Goal: Book appointment/travel/reservation

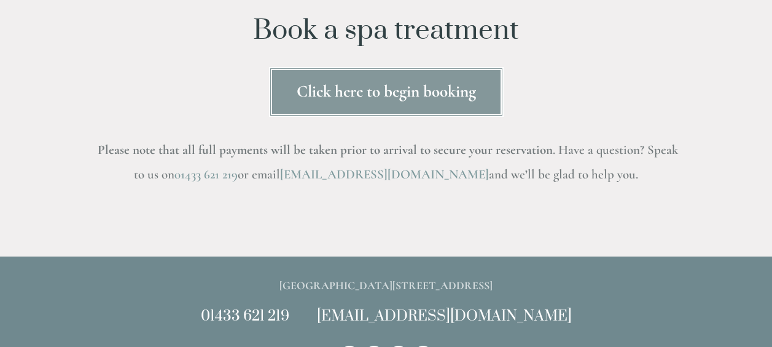
scroll to position [184, 0]
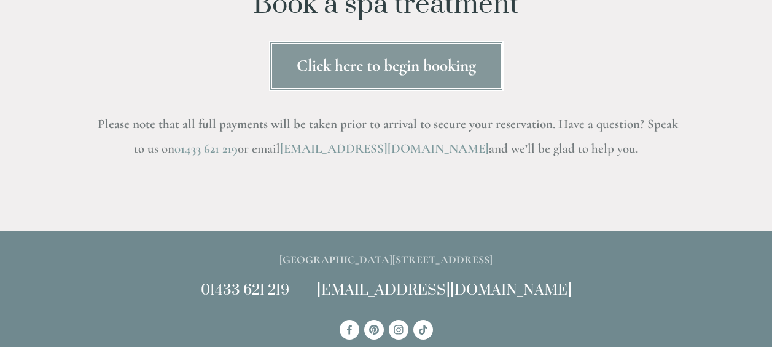
click at [378, 77] on link "Click here to begin booking" at bounding box center [386, 66] width 235 height 50
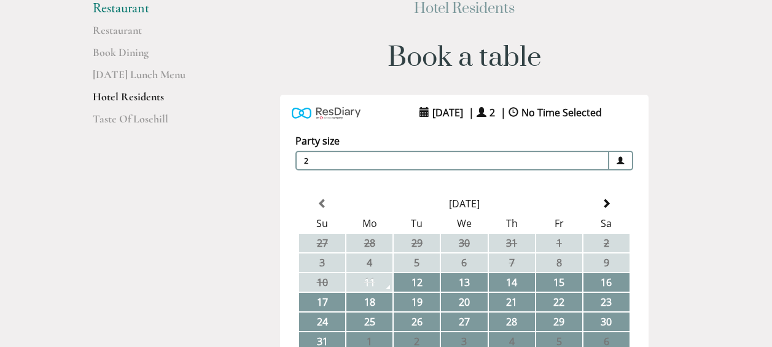
scroll to position [61, 0]
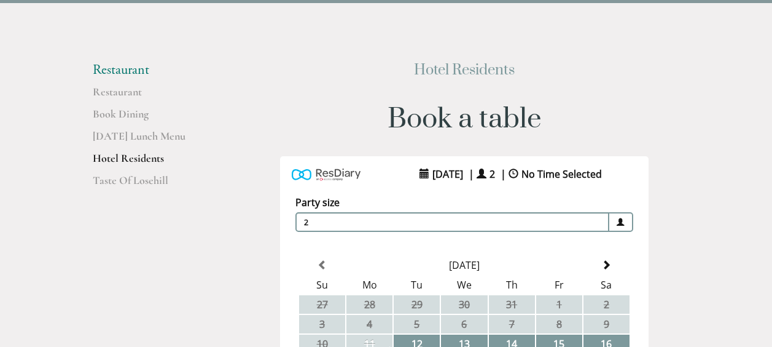
click at [415, 171] on span at bounding box center [422, 174] width 14 height 10
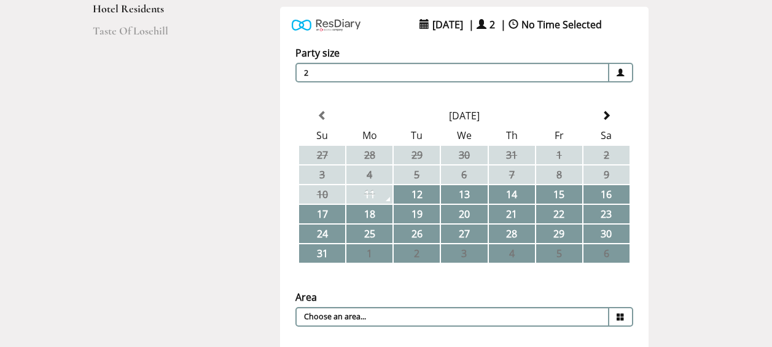
scroll to position [246, 0]
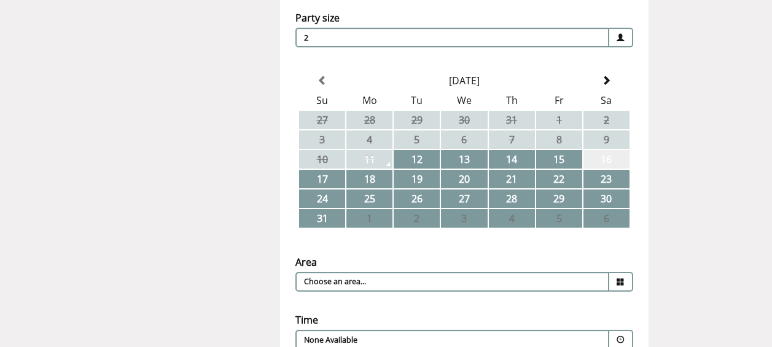
click at [611, 162] on td "16" at bounding box center [607, 159] width 46 height 18
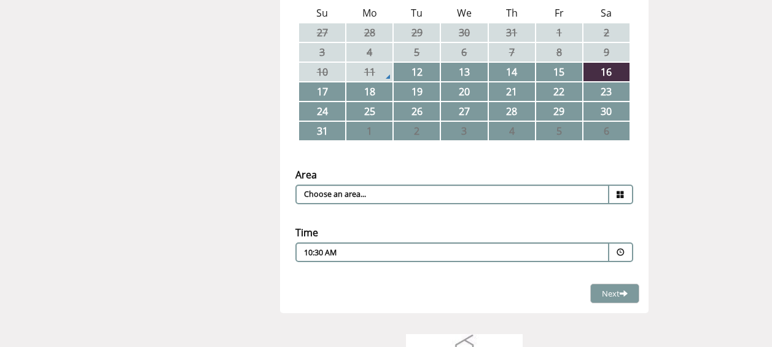
scroll to position [369, 0]
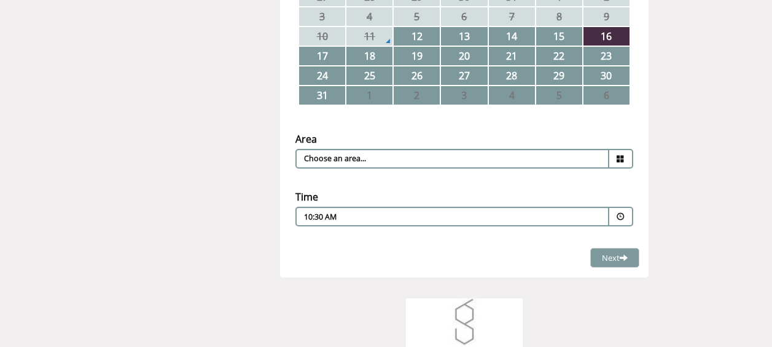
click at [624, 213] on span at bounding box center [621, 217] width 8 height 8
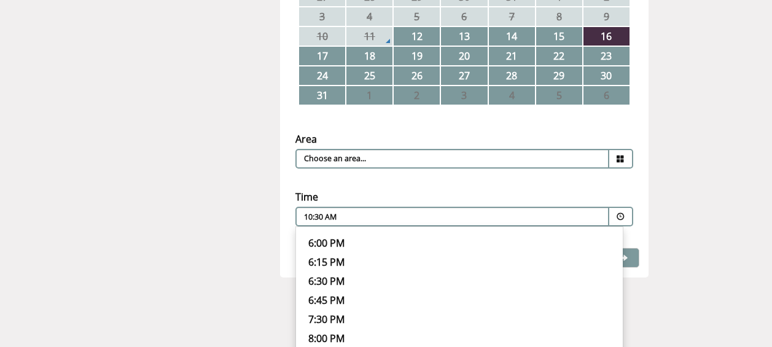
scroll to position [342, 0]
click at [324, 297] on p "6:00 PM" at bounding box center [459, 304] width 302 height 14
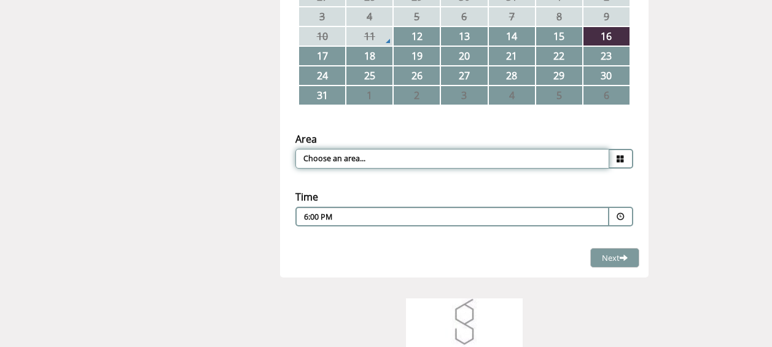
click at [563, 149] on input "Choose an area..." at bounding box center [453, 159] width 314 height 20
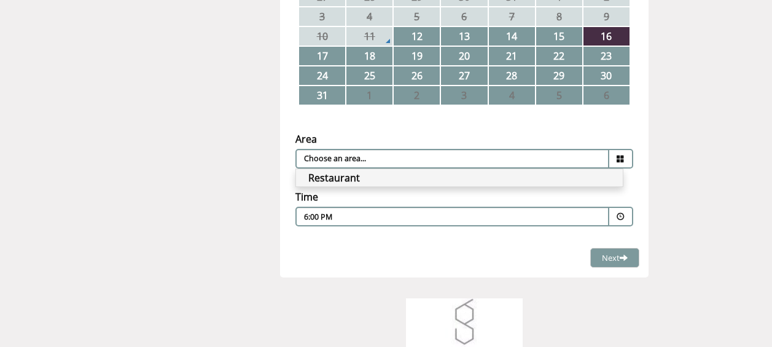
click at [340, 176] on li "Restaurant" at bounding box center [459, 177] width 327 height 17
type input "Restaurant"
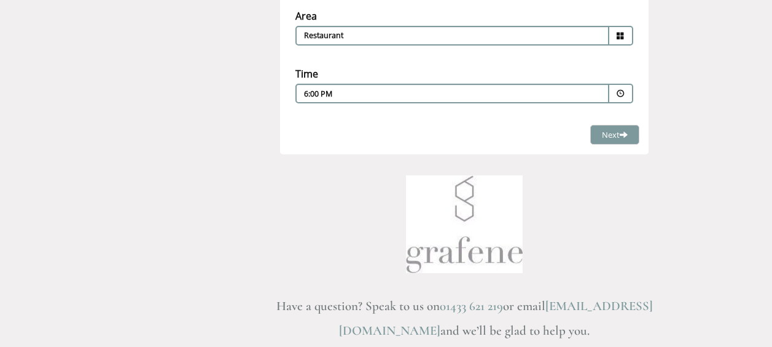
scroll to position [430, 0]
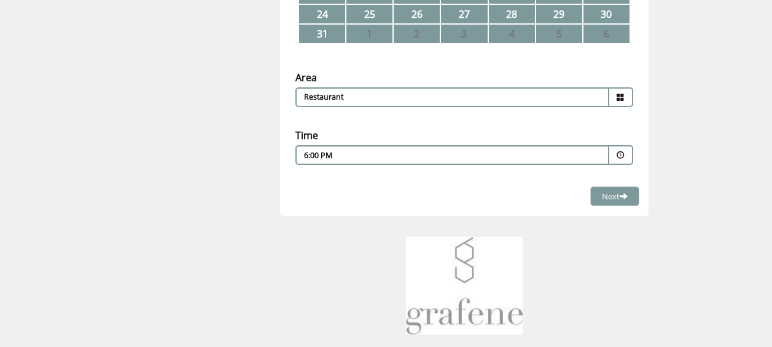
click at [625, 151] on span at bounding box center [622, 155] width 24 height 20
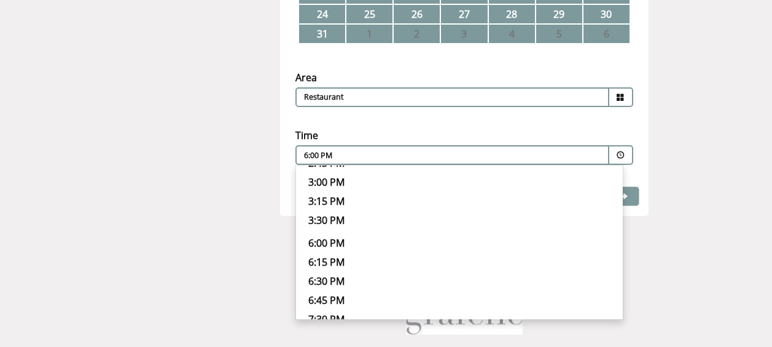
scroll to position [404, 0]
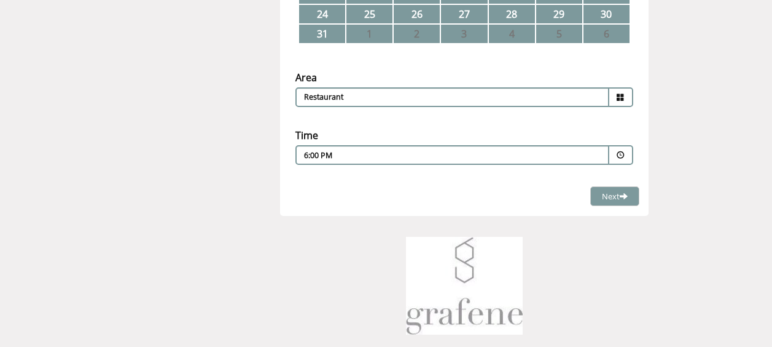
click at [635, 173] on div "Time Please pick a time 6:00 PM Combined Shape Join Standby List 10:30 AM 10:45…" at bounding box center [464, 151] width 369 height 58
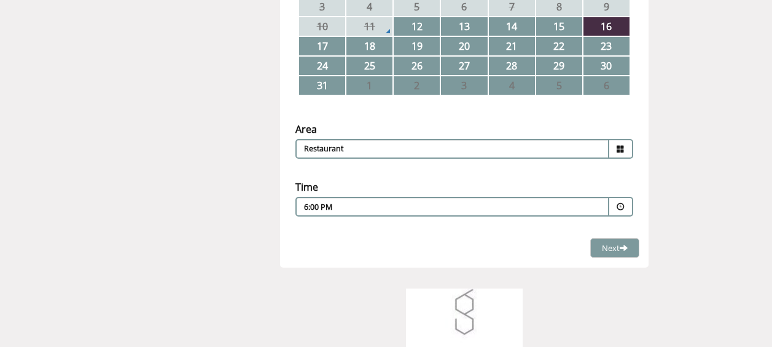
scroll to position [430, 0]
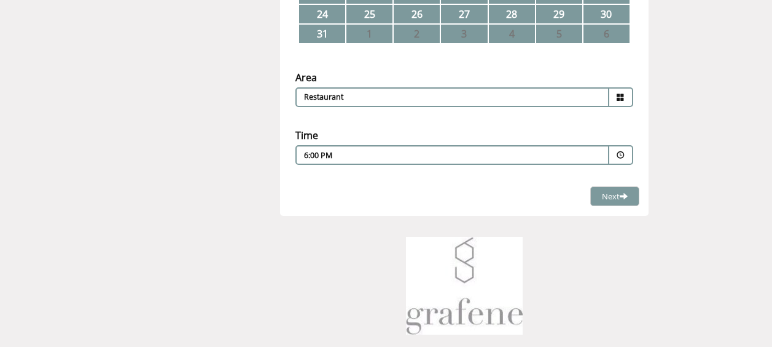
click at [564, 154] on div "6:00 PM Combined Shape Join Standby List" at bounding box center [452, 158] width 297 height 17
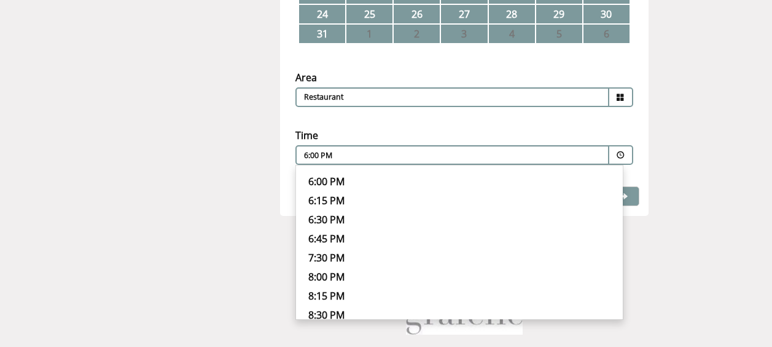
click at [212, 182] on main "Restaurant Restaurant Book Dining Sunday Lunch Menu Hotel Residents Taste Of Lo…" at bounding box center [386, 53] width 627 height 839
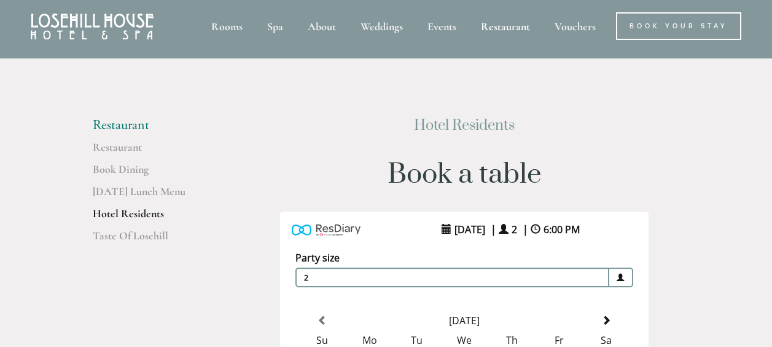
scroll to position [0, 0]
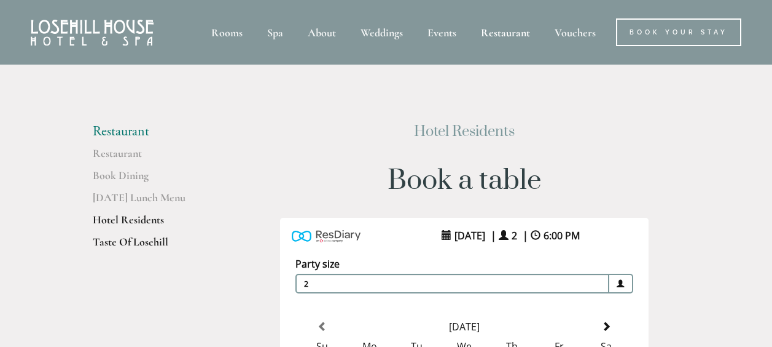
click at [149, 236] on link "Taste Of Losehill" at bounding box center [151, 246] width 117 height 22
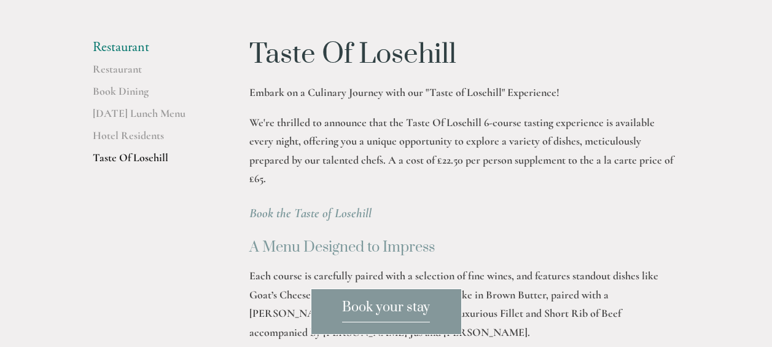
scroll to position [246, 0]
click at [295, 205] on em "Book the Taste of Losehill" at bounding box center [310, 212] width 122 height 15
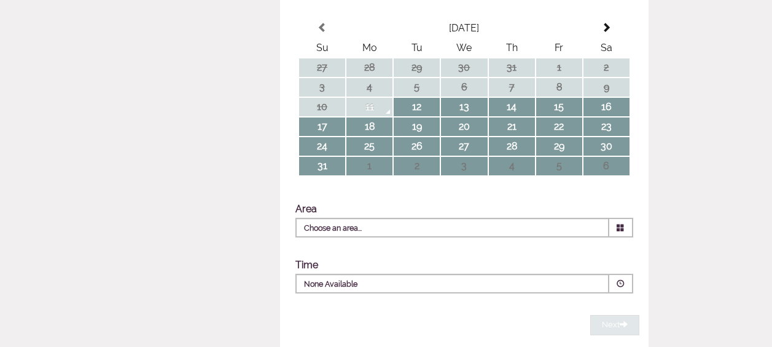
scroll to position [369, 0]
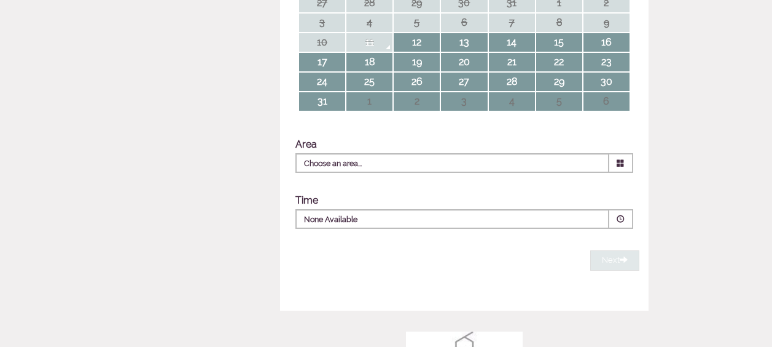
click at [357, 225] on div "None Available Combined Shape Join Standby List" at bounding box center [452, 222] width 297 height 17
click at [605, 52] on table "August 2025 Su Mo Tu We Th Fr Sa 27 28 29 30 31 1 2 3 4 5 6 7 8 9 10 11 12 13 1…" at bounding box center [464, 32] width 333 height 159
click at [613, 36] on td "16" at bounding box center [607, 42] width 46 height 18
type input "Any Area"
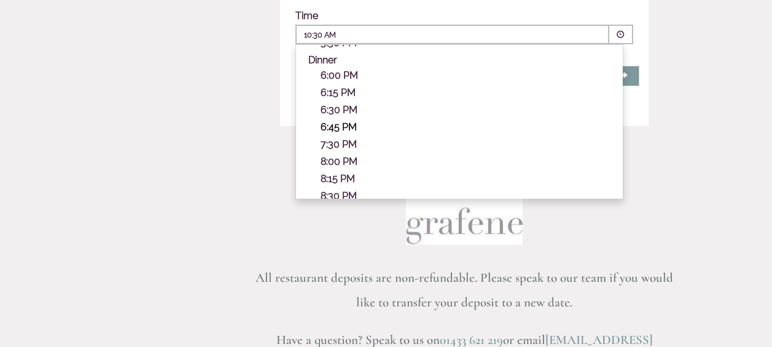
scroll to position [373, 0]
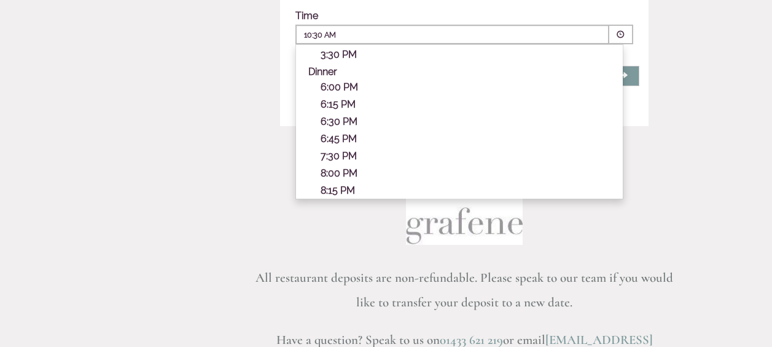
click at [339, 133] on p "6:45 PM" at bounding box center [466, 139] width 290 height 12
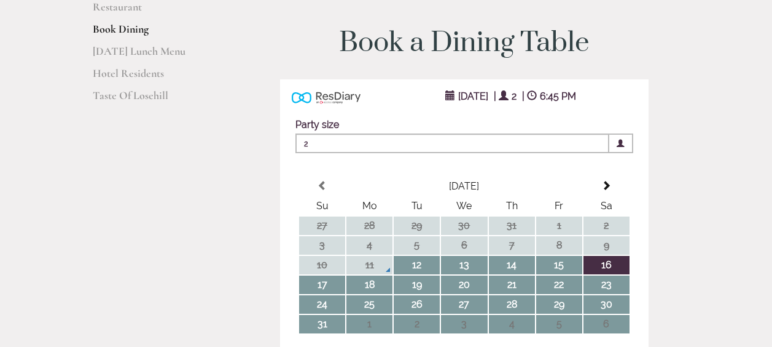
scroll to position [61, 0]
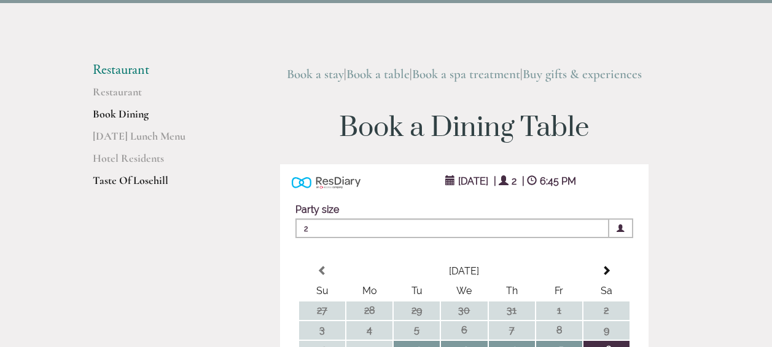
click at [159, 176] on link "Taste Of Losehill" at bounding box center [151, 184] width 117 height 22
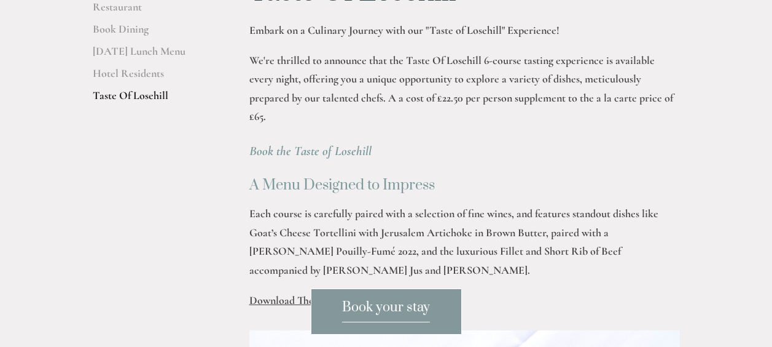
scroll to position [369, 0]
